Goal: Transaction & Acquisition: Book appointment/travel/reservation

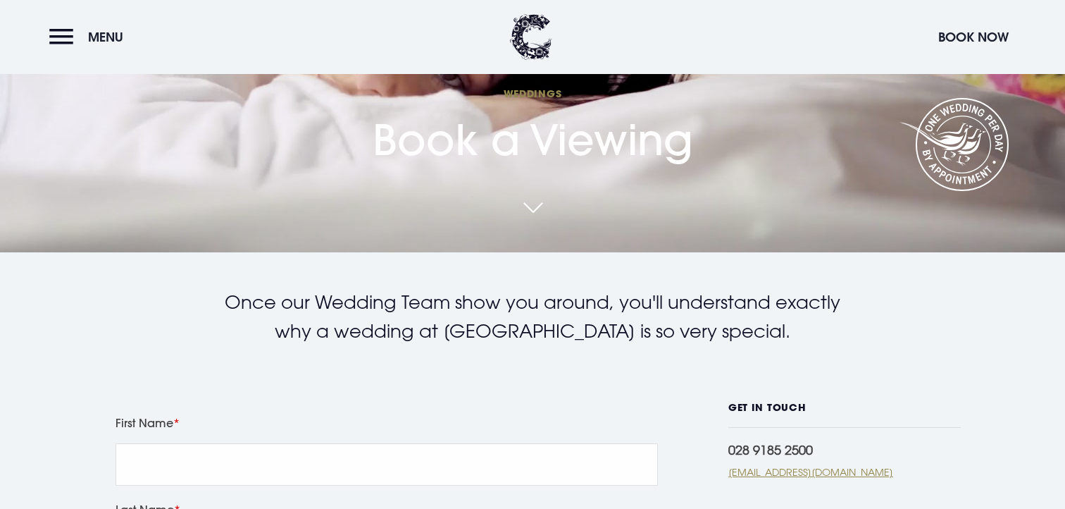
scroll to position [717, 0]
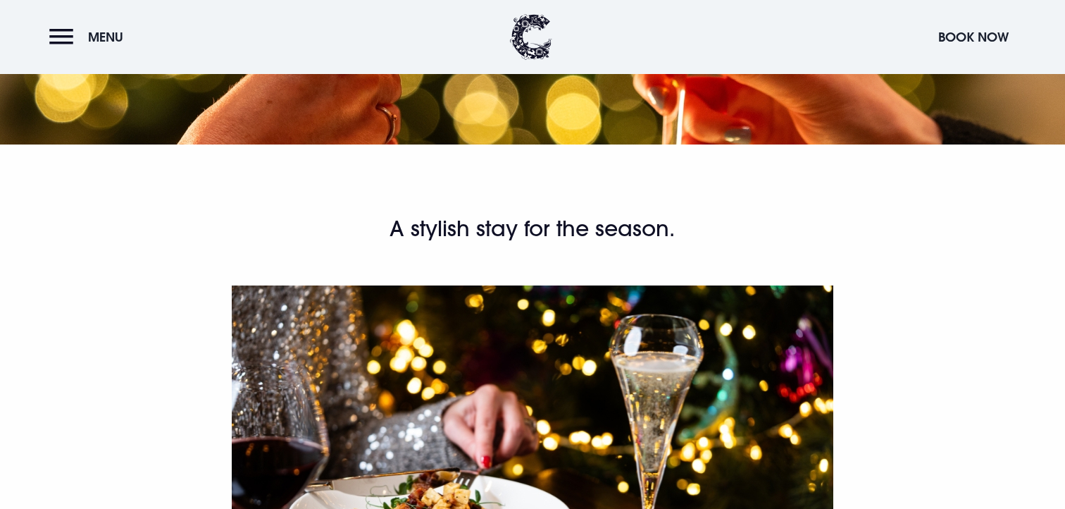
scroll to position [740, 0]
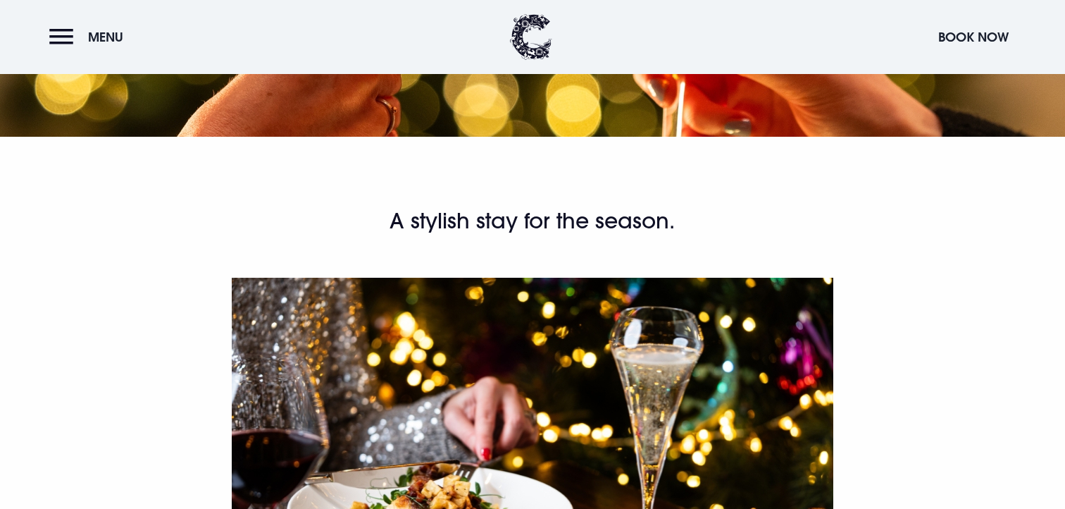
copy div "Whether you’re planning a shopping trip in Belfast, a night away with friends o…"
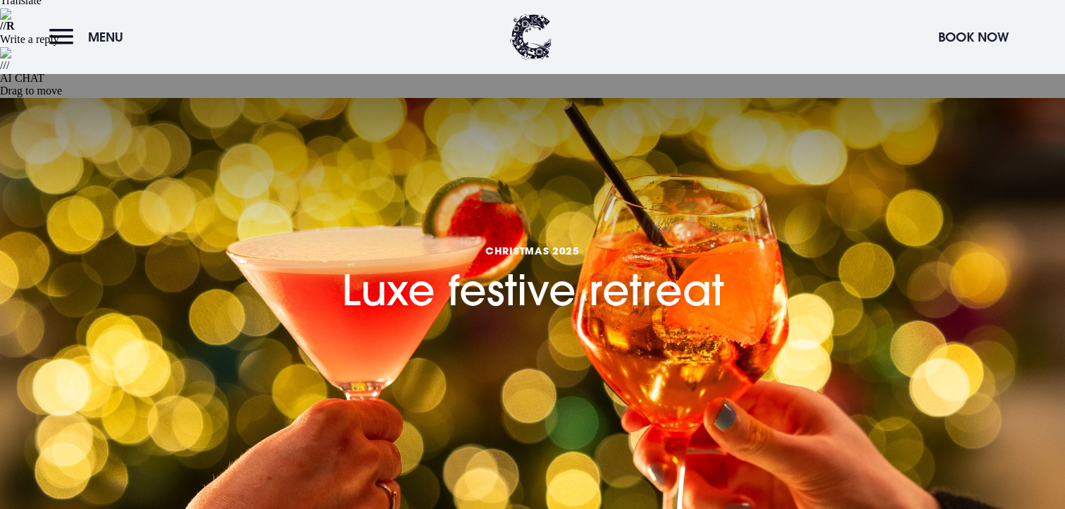
drag, startPoint x: 748, startPoint y: 400, endPoint x: 154, endPoint y: 294, distance: 603.3
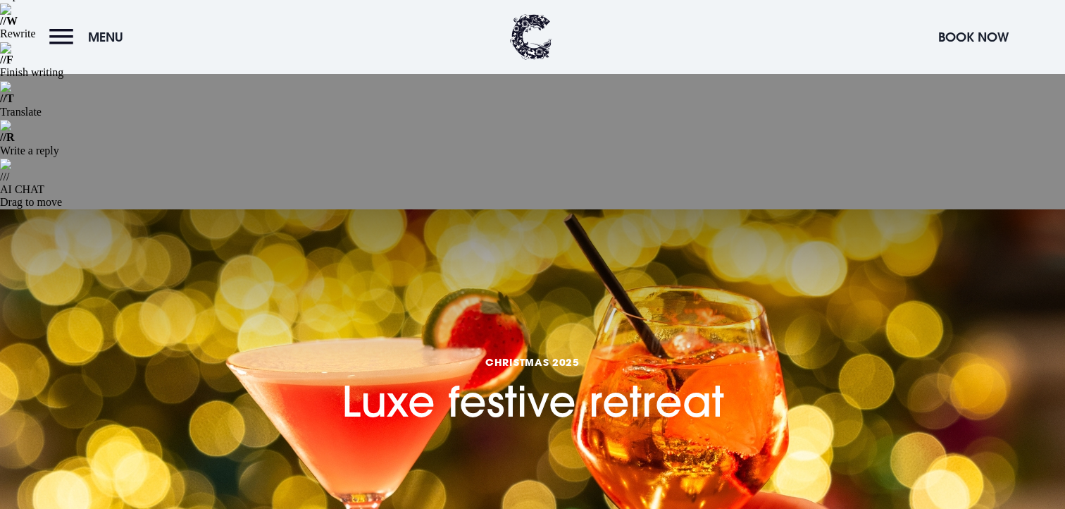
scroll to position [238, 0]
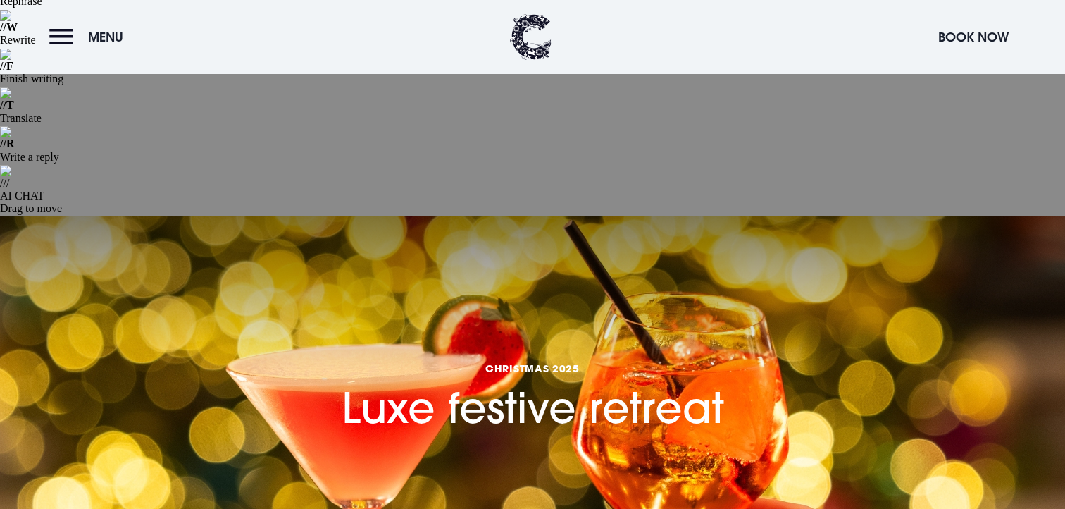
copy div "Whether you’re planning a shopping trip in Belfast, a night away with friends o…"
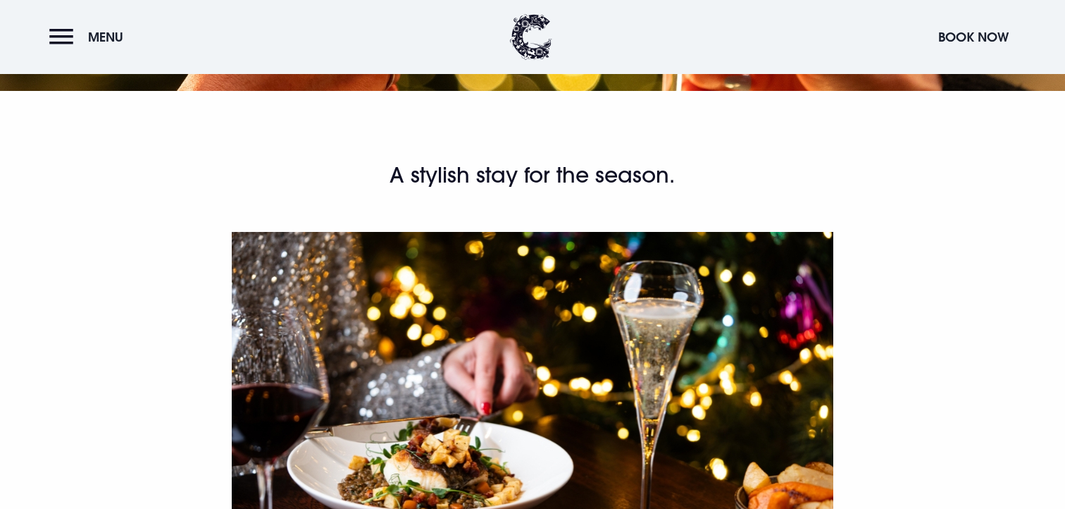
scroll to position [800, 0]
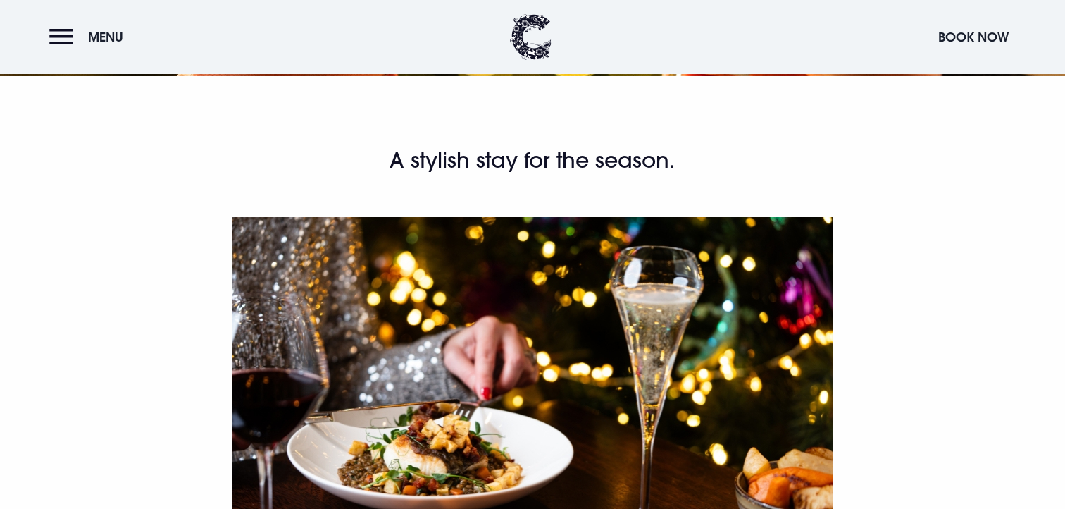
drag, startPoint x: 742, startPoint y: 344, endPoint x: 187, endPoint y: 222, distance: 567.8
copy div "Whether you’re planning a shopping trip in [GEOGRAPHIC_DATA], a night away with…"
drag, startPoint x: 304, startPoint y: 378, endPoint x: 543, endPoint y: 377, distance: 239.6
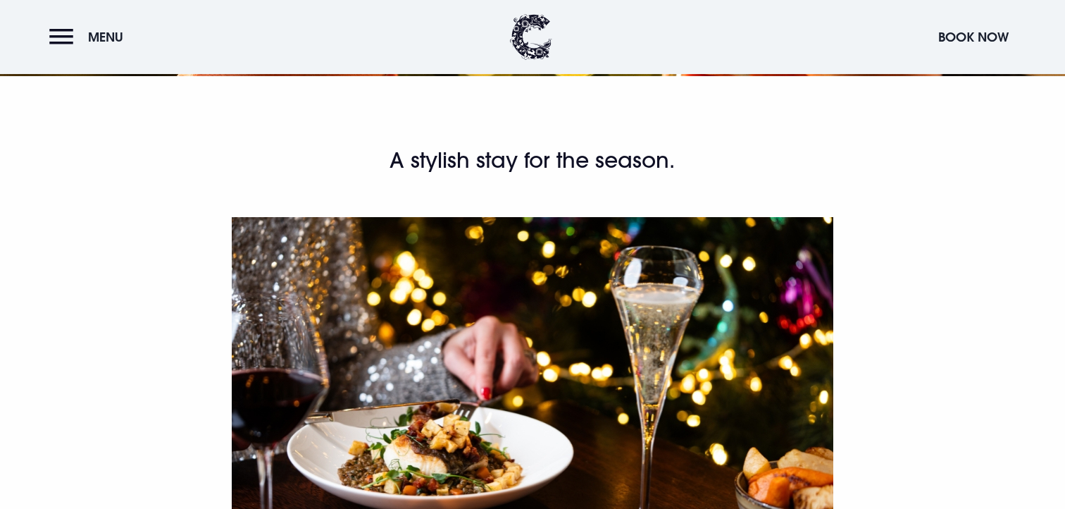
copy p "Available from 24th November - 31st December 2025,"
drag, startPoint x: 214, startPoint y: 228, endPoint x: 490, endPoint y: 246, distance: 277.5
drag, startPoint x: 493, startPoint y: 248, endPoint x: 202, endPoint y: 223, distance: 292.8
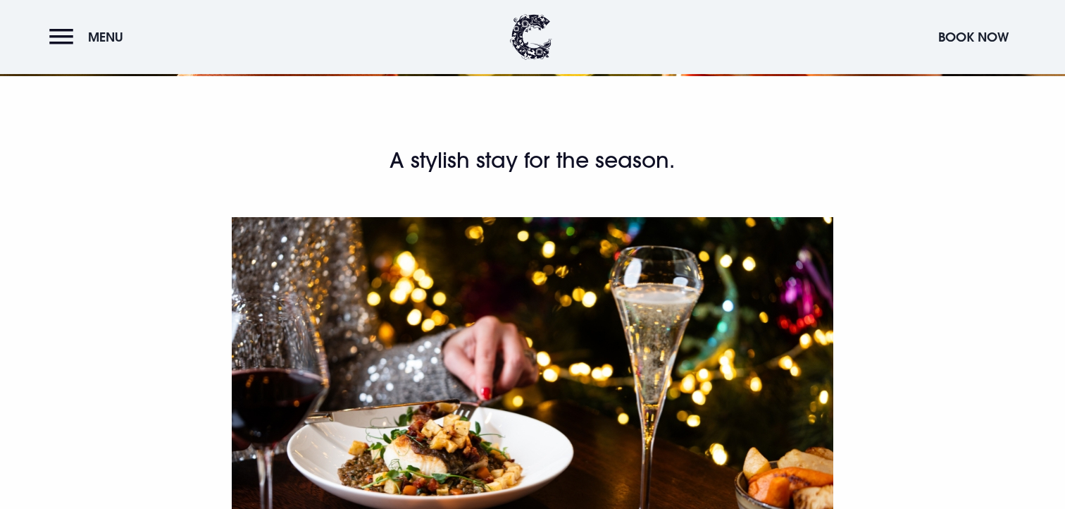
copy p "Whether you’re planning a shopping trip in Belfast, a night away with friends o…"
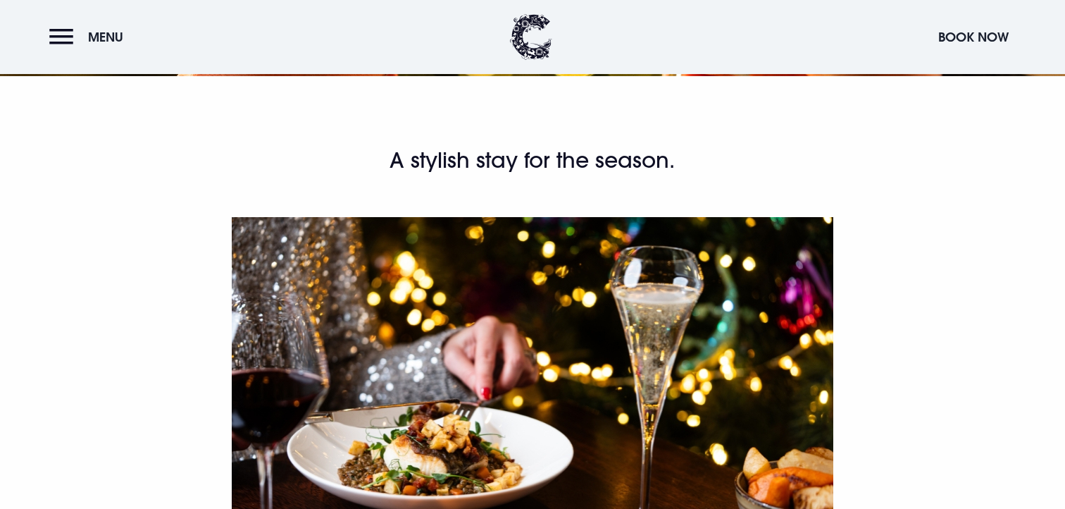
copy div "1 night B&B, 3-course dinner & our festive cocktail from £234 for 2 guests."
